Goal: Task Accomplishment & Management: Complete application form

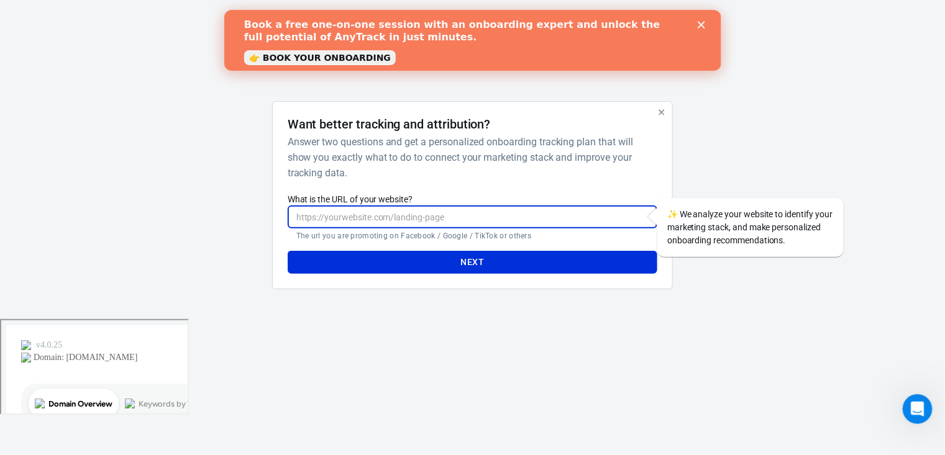
click at [468, 220] on input "What is the URL of your website?" at bounding box center [473, 217] width 370 height 23
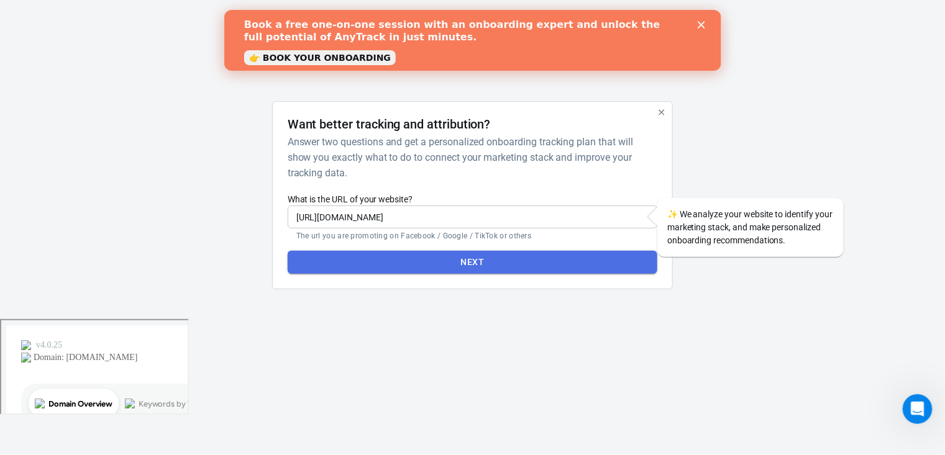
click at [424, 258] on button "Next" at bounding box center [473, 262] width 370 height 23
click at [424, 258] on div "Next" at bounding box center [473, 257] width 370 height 33
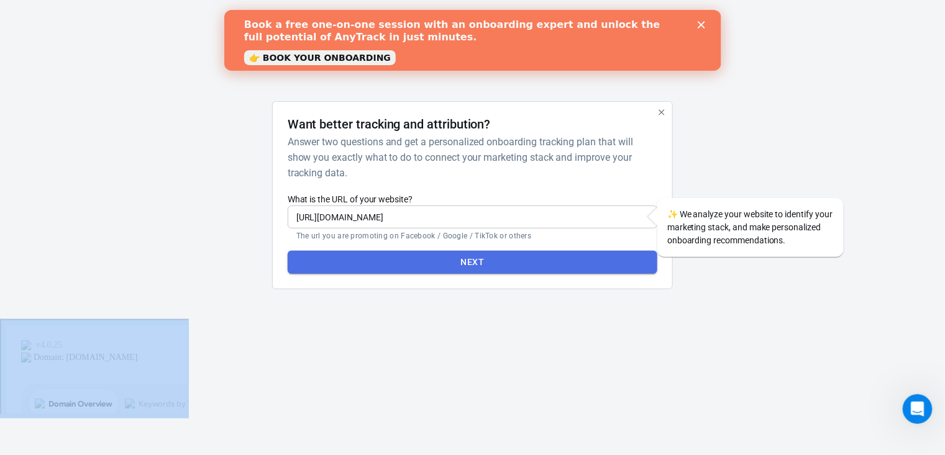
click at [550, 263] on button "Next" at bounding box center [473, 262] width 370 height 23
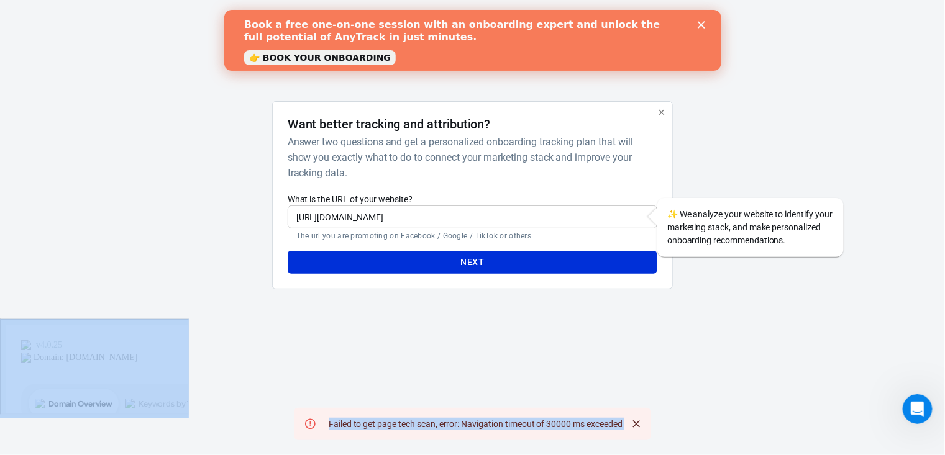
click at [642, 421] on icon "Close" at bounding box center [637, 424] width 12 height 12
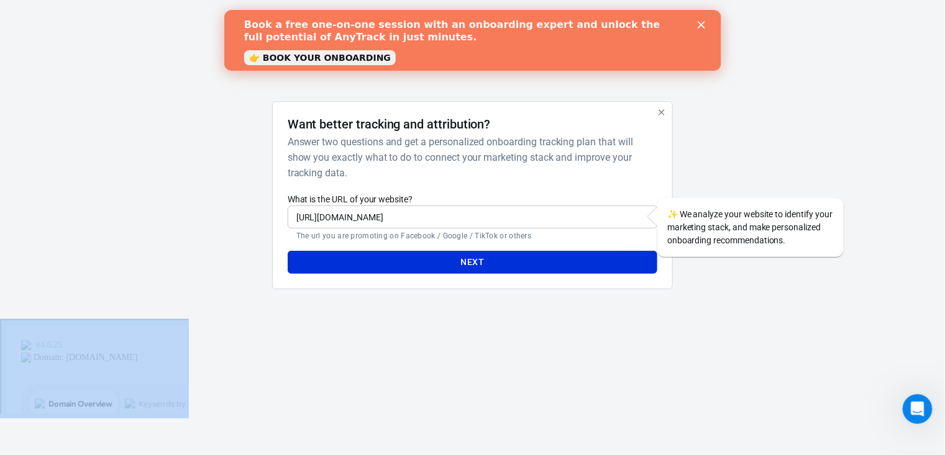
click at [660, 111] on icon "button" at bounding box center [661, 112] width 6 height 6
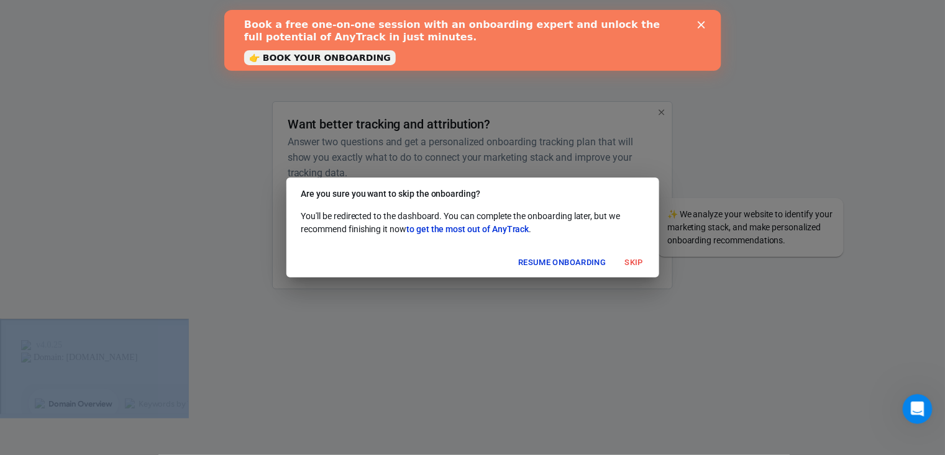
click at [568, 263] on button "Resume onboarding" at bounding box center [562, 262] width 94 height 19
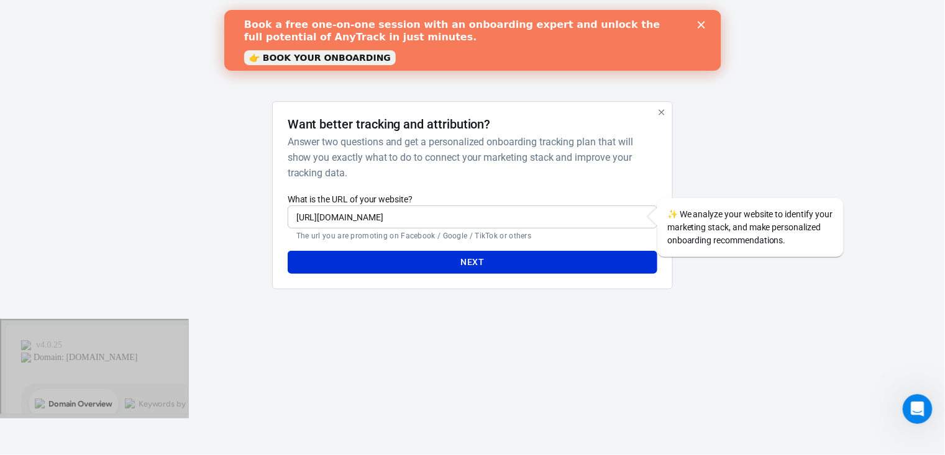
click at [357, 59] on link "👉 BOOK YOUR ONBOARDING" at bounding box center [320, 57] width 152 height 15
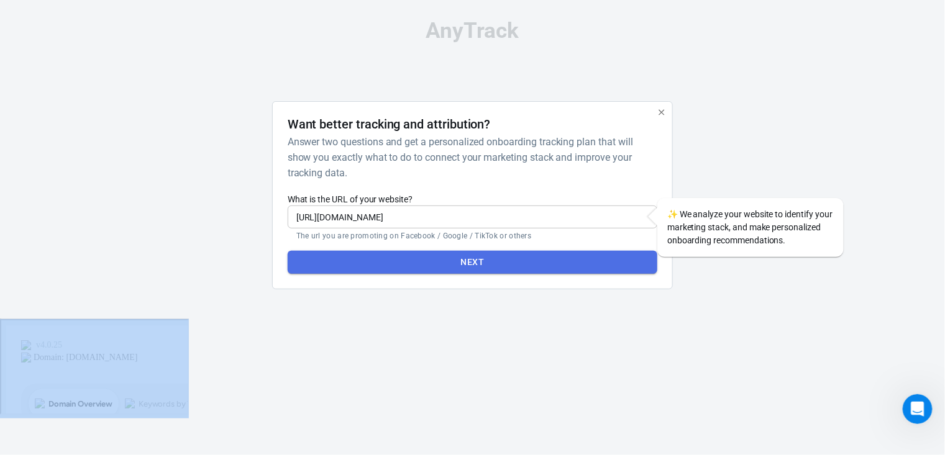
click at [514, 260] on button "Next" at bounding box center [473, 262] width 370 height 23
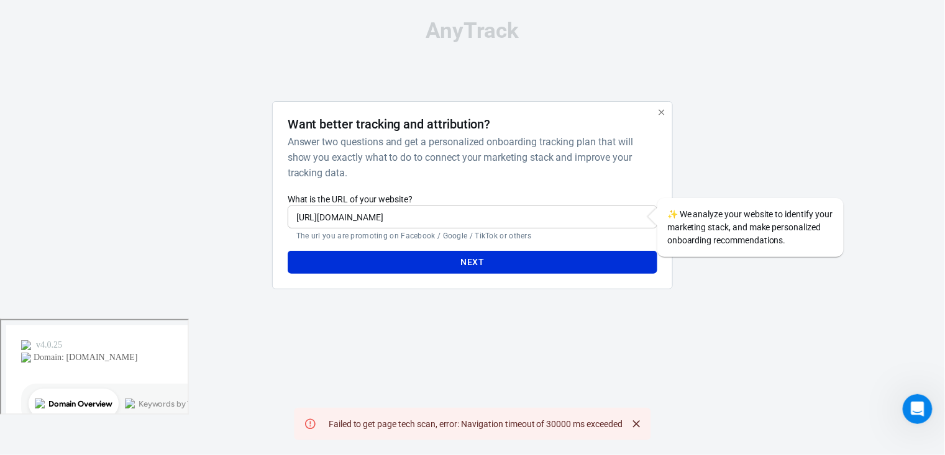
click at [452, 216] on input "[URL][DOMAIN_NAME]" at bounding box center [473, 217] width 370 height 23
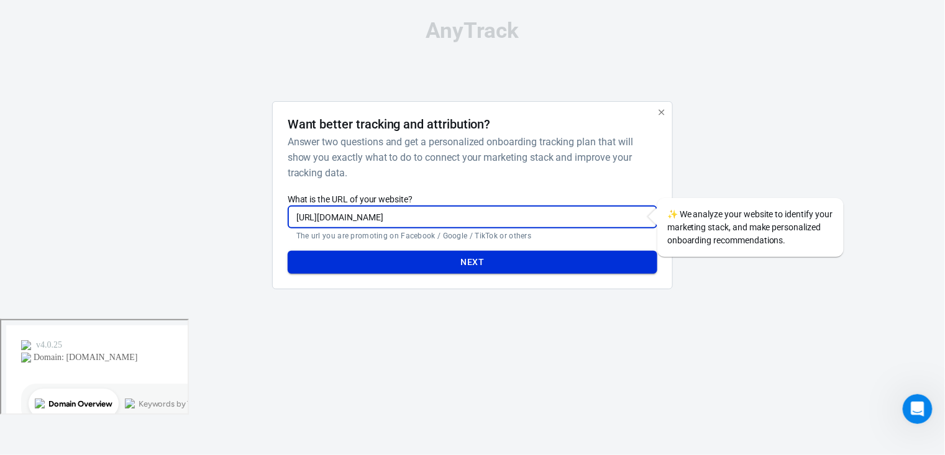
type input "[URL][DOMAIN_NAME]"
click at [504, 253] on button "Next" at bounding box center [473, 262] width 370 height 23
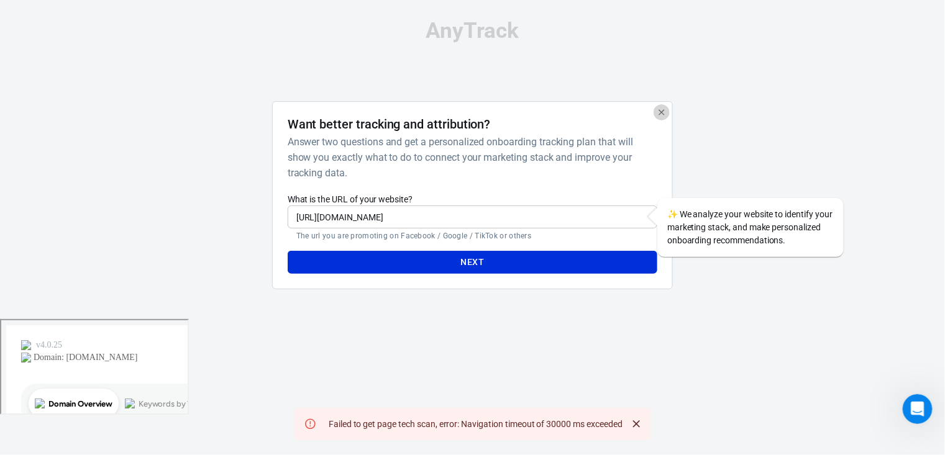
click at [660, 109] on icon "button" at bounding box center [662, 112] width 10 height 10
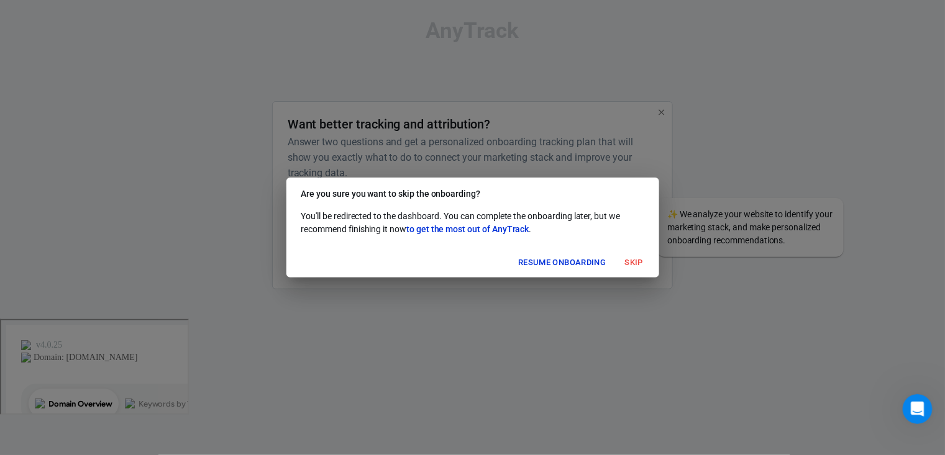
click at [631, 265] on button "Skip" at bounding box center [634, 262] width 40 height 19
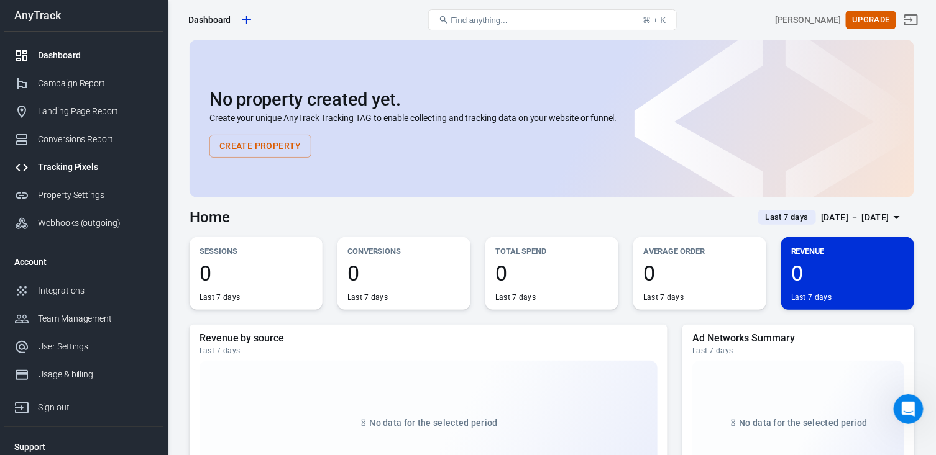
click at [82, 172] on div "Tracking Pixels" at bounding box center [96, 167] width 116 height 13
